Goal: Task Accomplishment & Management: Use online tool/utility

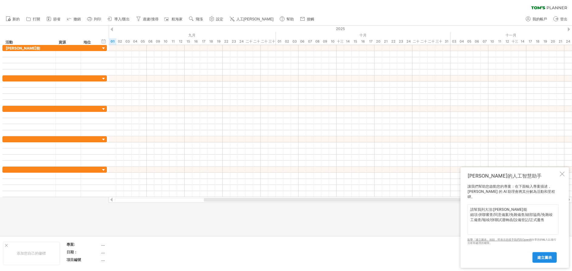
type textarea "請幫我列大項:[PERSON_NAME]能 細項:併聯審查/同意備案/免雜備查/細部協商/免雜竣工備查/報竣/併聯試運轉函/設備登記/正式躉售"
click at [547, 257] on font "建立圖表" at bounding box center [545, 257] width 15 height 5
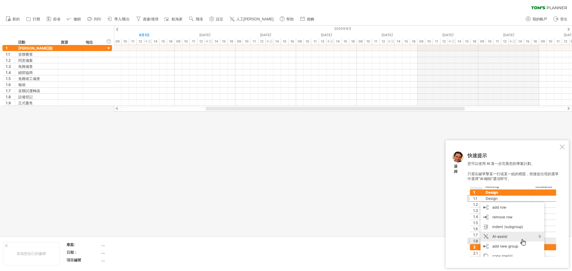
click at [564, 147] on div at bounding box center [562, 146] width 5 height 5
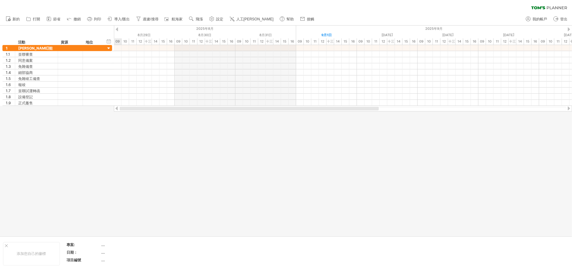
drag, startPoint x: 354, startPoint y: 108, endPoint x: 215, endPoint y: 121, distance: 139.8
click at [208, 123] on div "嘗試造訪 [DOMAIN_NAME] 再次連接... 0% 清除過濾器 新的" at bounding box center [286, 135] width 572 height 271
drag, startPoint x: 310, startPoint y: 110, endPoint x: 285, endPoint y: 115, distance: 25.9
click at [280, 116] on div "嘗試造訪 [DOMAIN_NAME] 再次連接... 0% 清除過濾器 新的" at bounding box center [286, 135] width 572 height 271
click at [108, 41] on div "隱藏開始/結束/持續時間 顯示開始/結束/持續時間" at bounding box center [109, 41] width 6 height 6
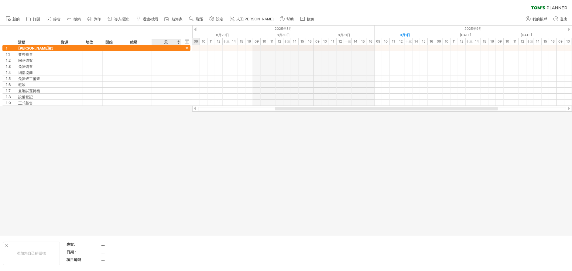
click at [178, 43] on div "天" at bounding box center [166, 42] width 29 height 6
click at [179, 41] on div "天" at bounding box center [166, 42] width 29 height 6
click at [168, 40] on div "天" at bounding box center [166, 42] width 29 height 6
click at [533, 19] on font "我的帳戶" at bounding box center [540, 19] width 15 height 4
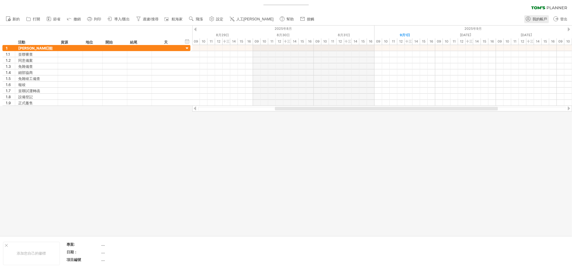
type input "**********"
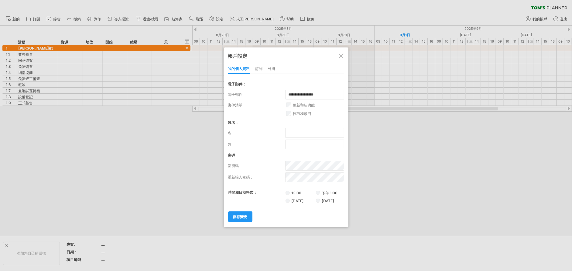
click at [340, 57] on div at bounding box center [341, 55] width 5 height 5
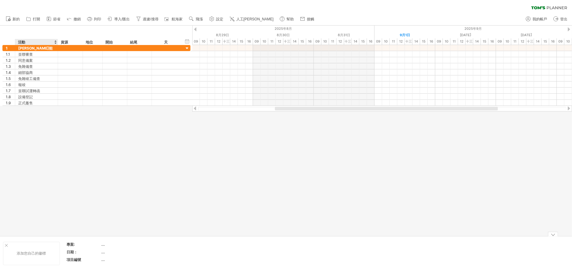
click at [43, 256] on div "添加您自己的徽標" at bounding box center [31, 253] width 57 height 23
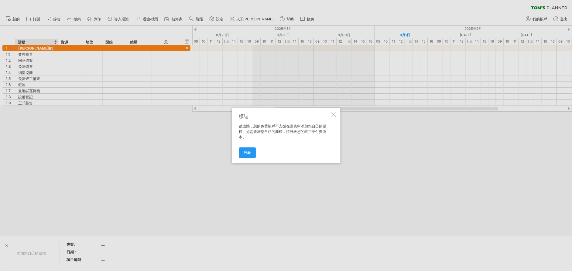
click at [335, 113] on div at bounding box center [333, 114] width 5 height 5
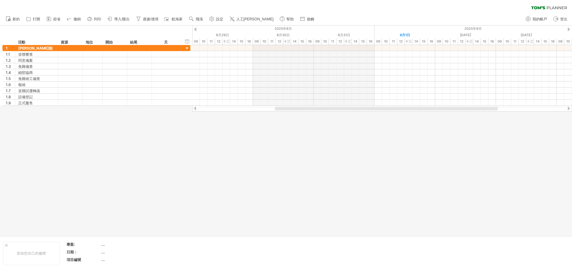
drag, startPoint x: 567, startPoint y: 4, endPoint x: 345, endPoint y: 148, distance: 264.8
click at [343, 148] on div at bounding box center [286, 131] width 572 height 210
click at [245, 18] on font "人工[PERSON_NAME]" at bounding box center [254, 19] width 37 height 4
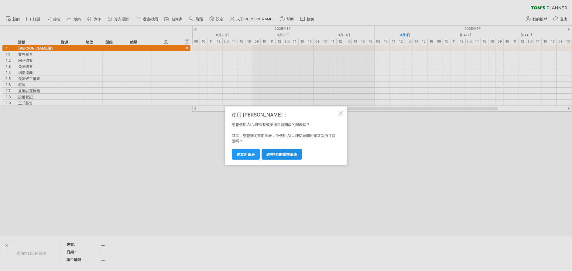
click at [285, 154] on font "調整/規劃當前圖表" at bounding box center [282, 154] width 31 height 5
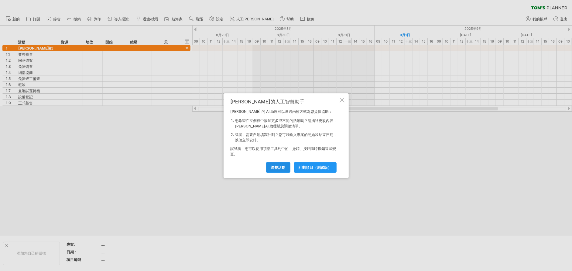
click at [276, 167] on font "調整活動" at bounding box center [278, 167] width 15 height 5
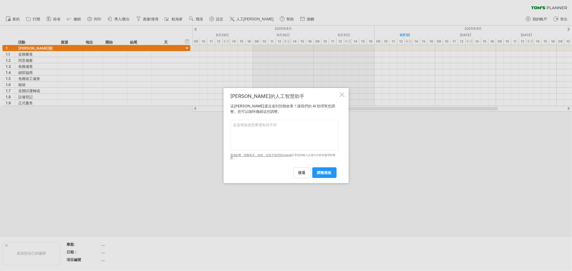
click at [340, 93] on div at bounding box center [342, 94] width 5 height 5
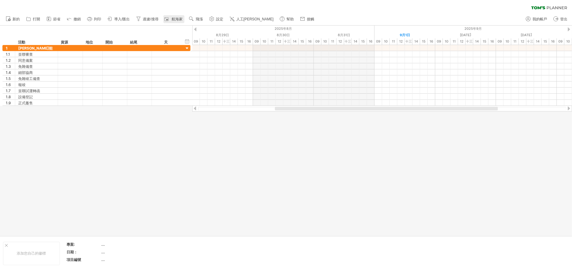
click at [178, 19] on font "航海家" at bounding box center [177, 19] width 11 height 4
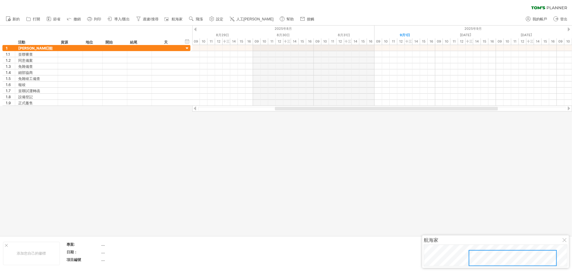
click at [564, 240] on div at bounding box center [565, 240] width 5 height 5
drag, startPoint x: 109, startPoint y: 1, endPoint x: 565, endPoint y: 18, distance: 456.6
click at [565, 18] on font "登出" at bounding box center [564, 19] width 7 height 4
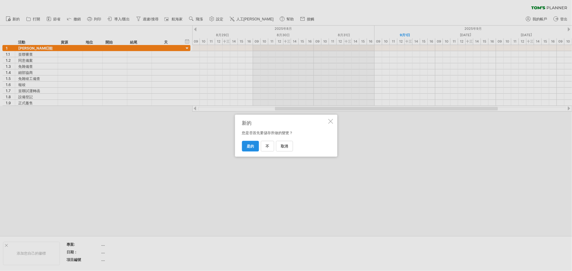
click at [250, 146] on font "是的" at bounding box center [250, 146] width 7 height 5
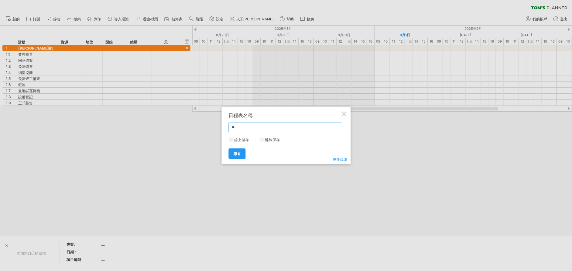
type input "*"
type input "***"
click at [239, 154] on font "節省" at bounding box center [236, 153] width 7 height 5
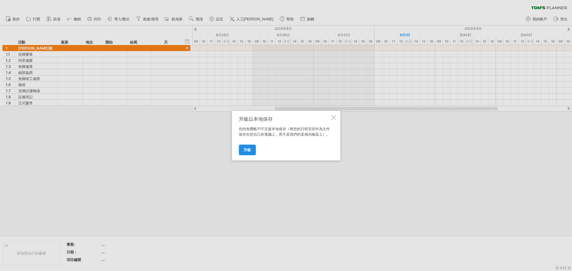
click at [250, 153] on link "升級" at bounding box center [247, 149] width 17 height 11
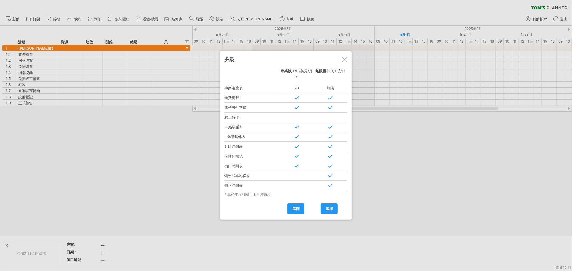
click at [345, 57] on div at bounding box center [344, 59] width 5 height 5
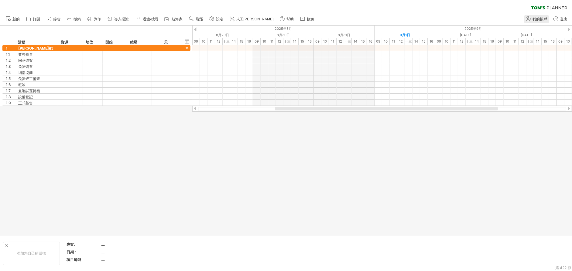
drag, startPoint x: 96, startPoint y: 9, endPoint x: 541, endPoint y: 18, distance: 445.1
click at [541, 18] on font "我的帳戶" at bounding box center [540, 19] width 15 height 4
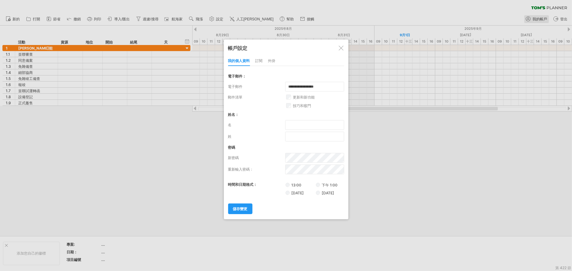
click at [541, 18] on div at bounding box center [286, 135] width 572 height 271
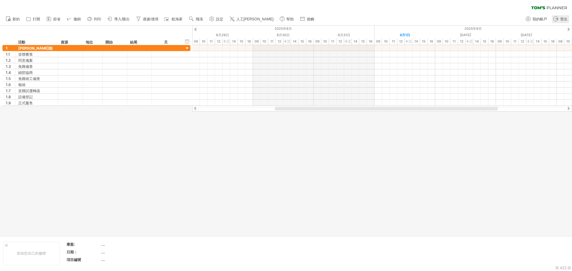
click at [563, 17] on font "登出" at bounding box center [564, 19] width 7 height 4
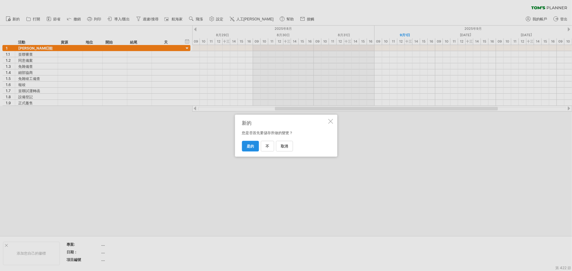
click at [252, 146] on font "是的" at bounding box center [250, 146] width 7 height 5
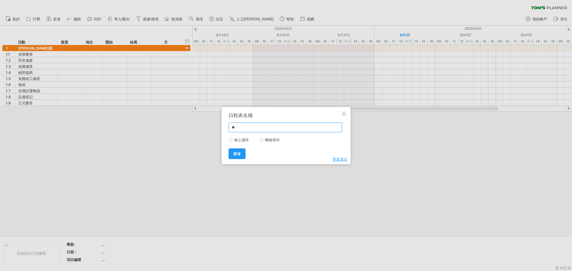
type input "*"
type input "**"
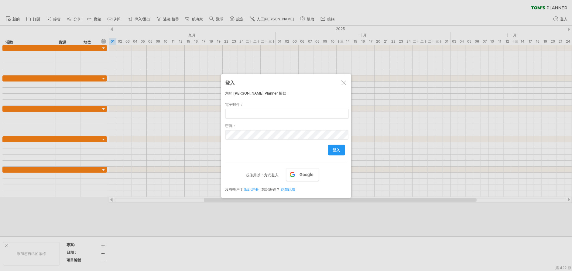
click at [344, 83] on div at bounding box center [344, 82] width 5 height 5
